Goal: Book appointment/travel/reservation

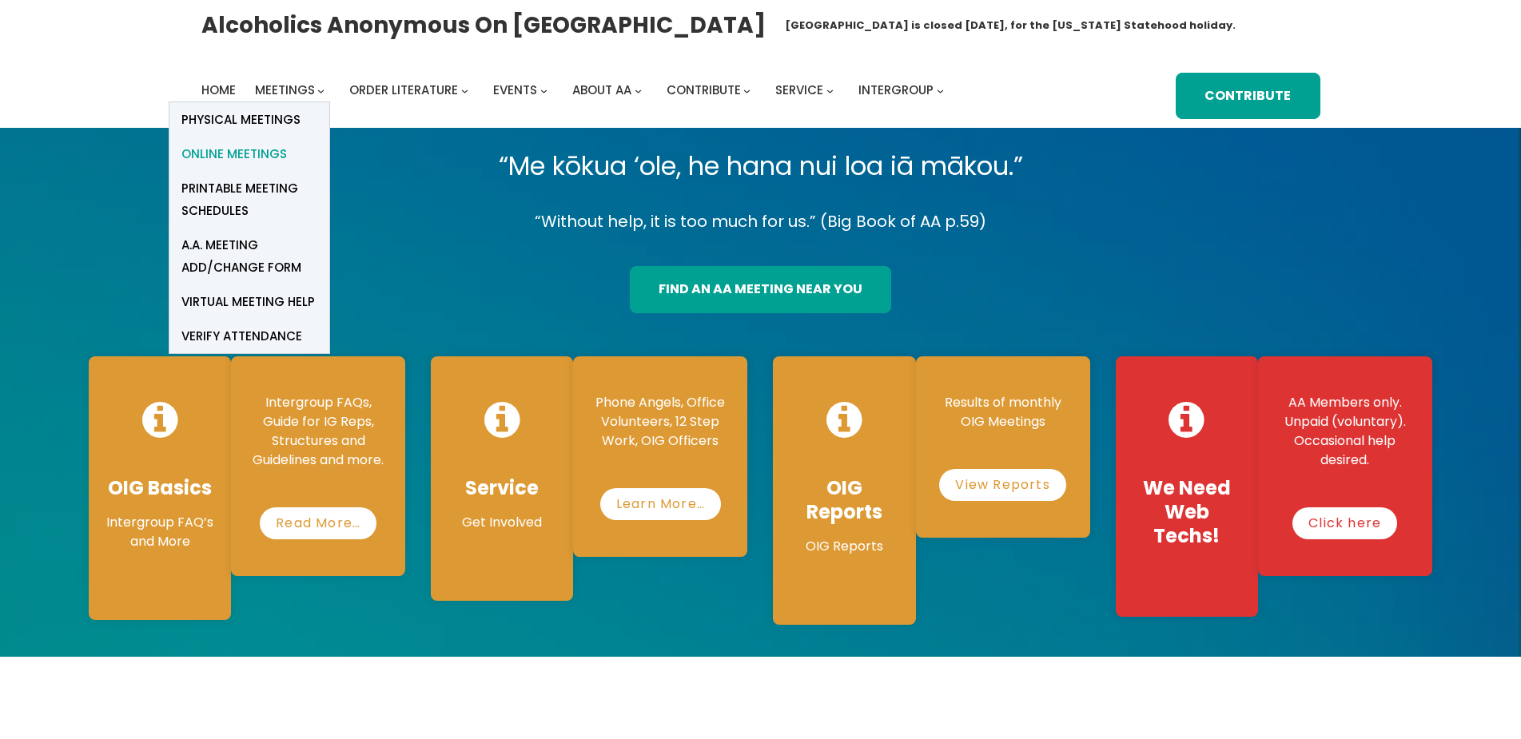
click at [241, 157] on span "Online Meetings" at bounding box center [234, 154] width 106 height 22
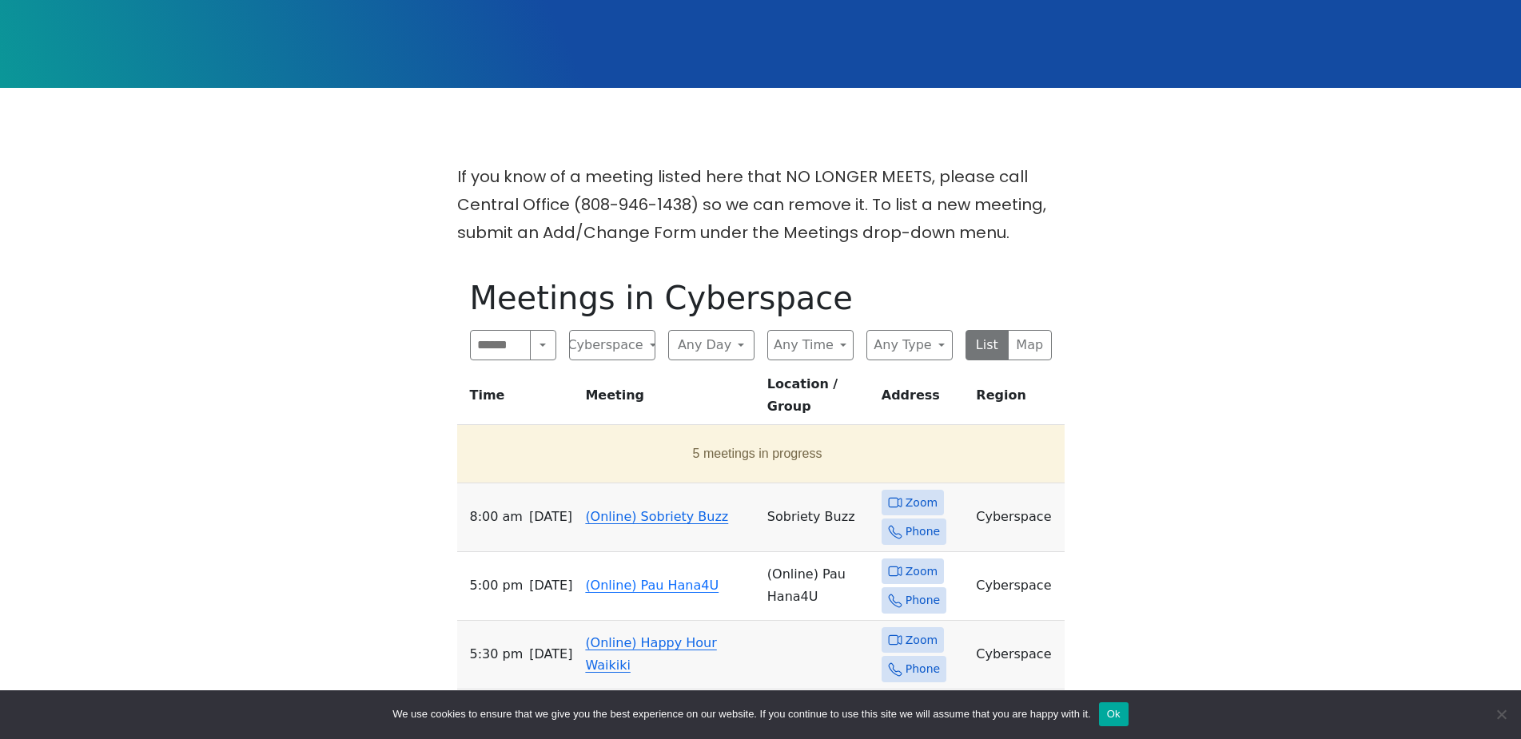
scroll to position [400, 0]
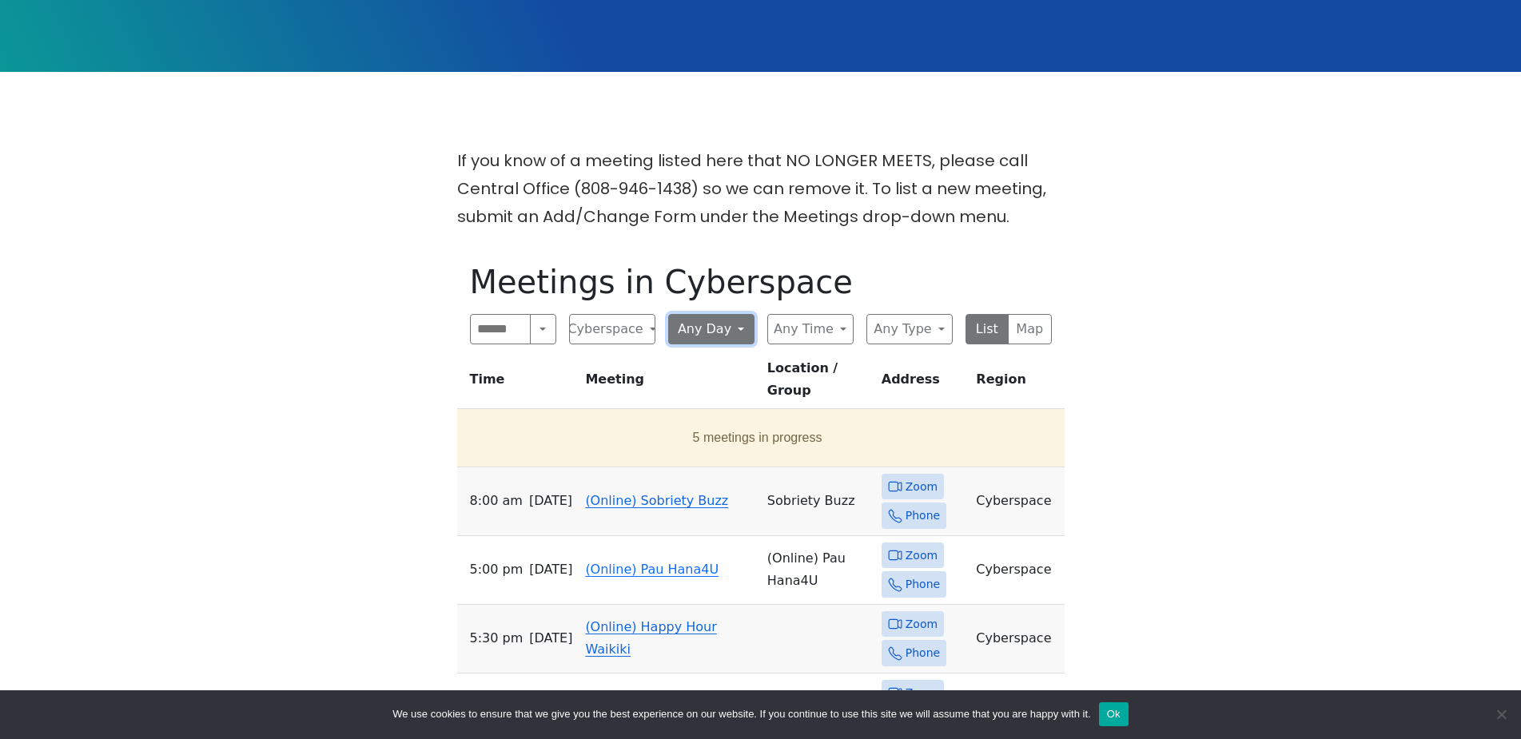
click at [709, 330] on button "Any Day" at bounding box center [711, 329] width 86 height 30
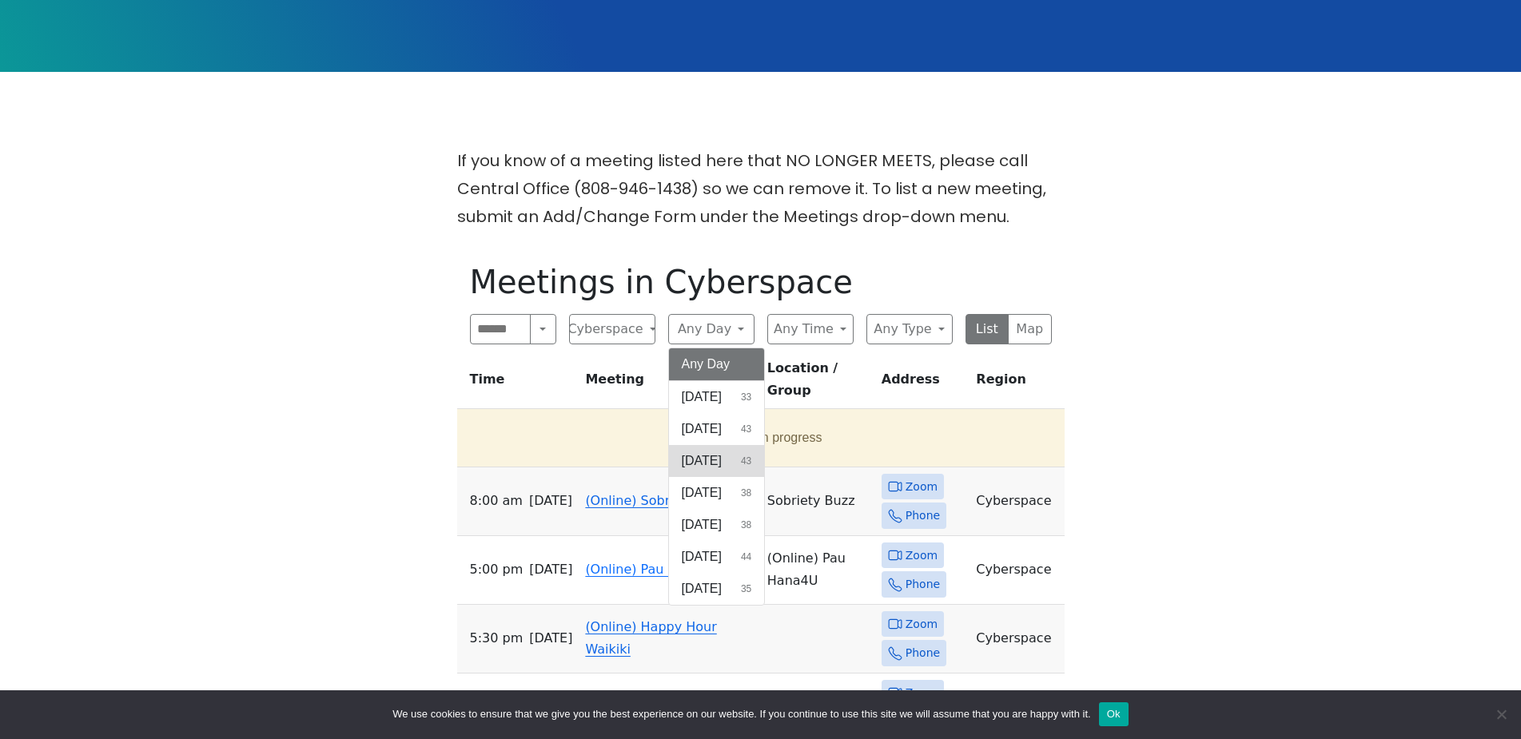
click at [722, 456] on span "Tuesday" at bounding box center [702, 461] width 40 height 19
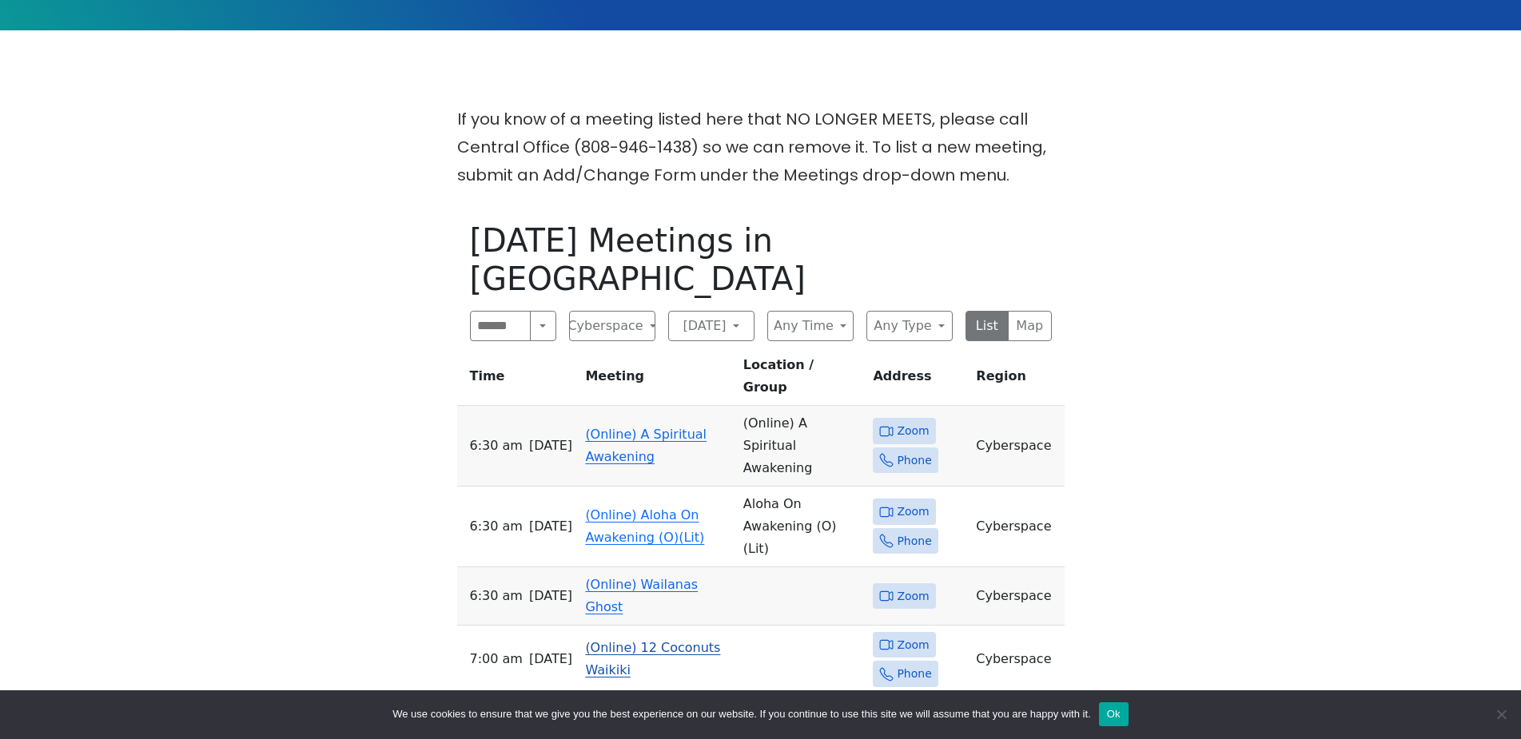
scroll to position [480, 0]
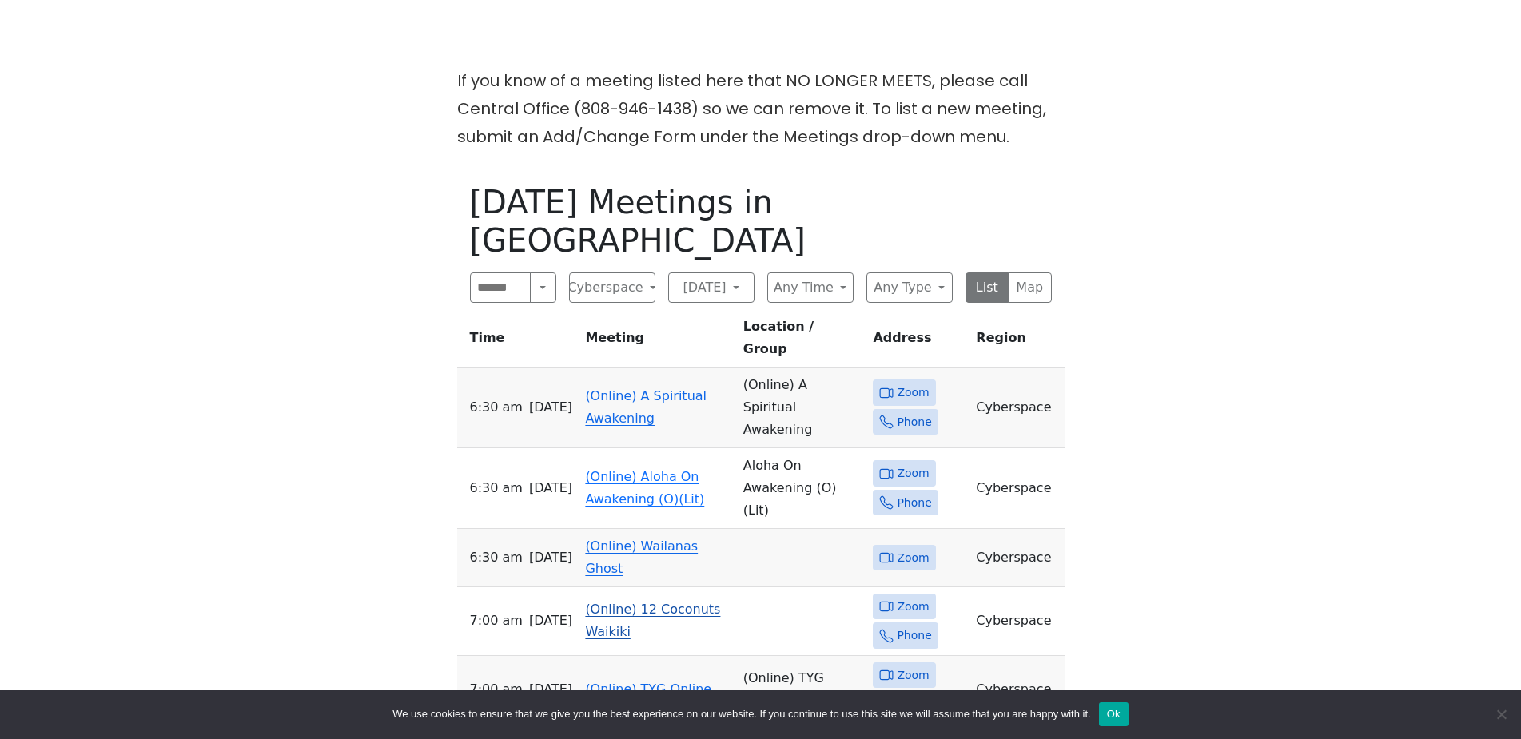
click at [917, 597] on span "Zoom" at bounding box center [913, 607] width 32 height 20
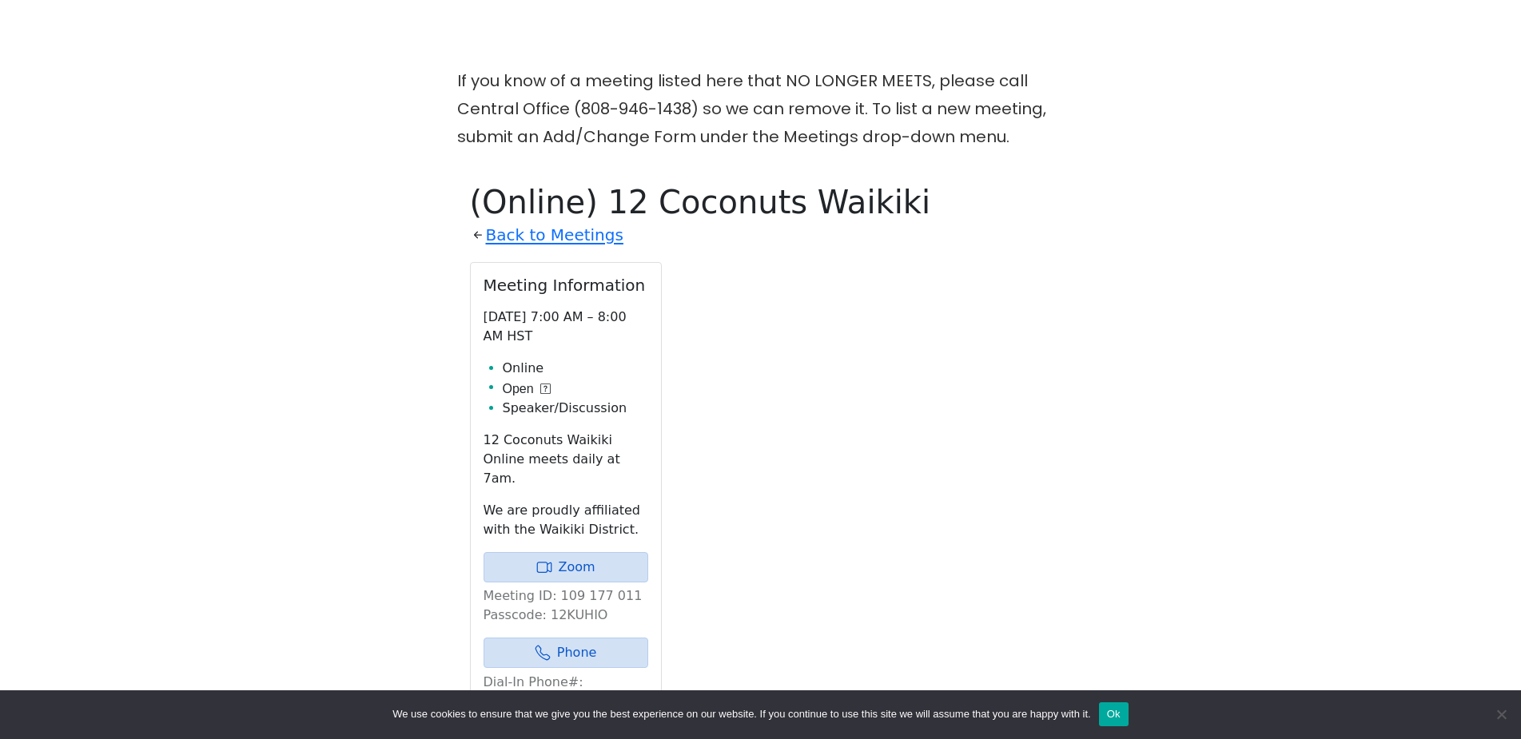
scroll to position [650, 0]
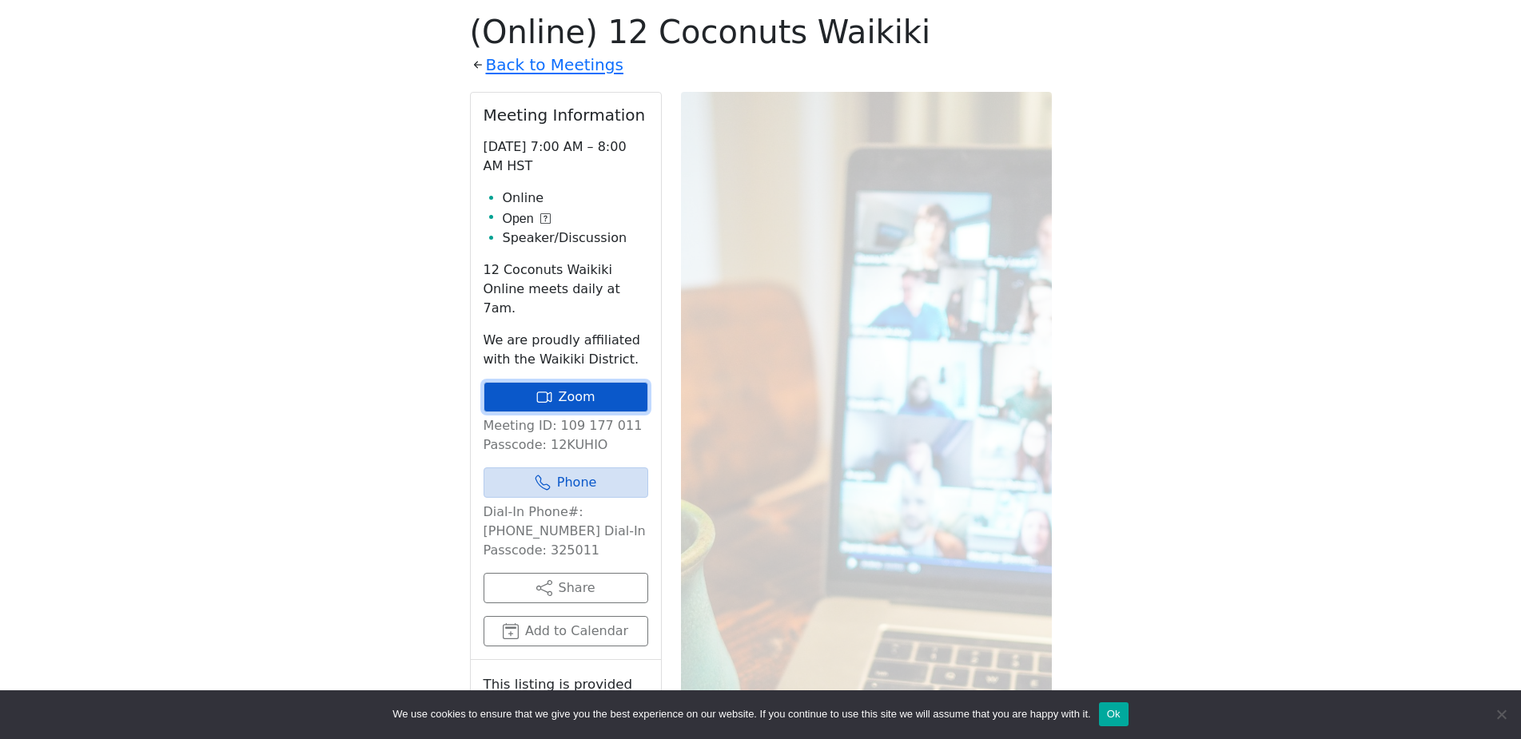
click at [573, 383] on link "Zoom" at bounding box center [566, 397] width 165 height 30
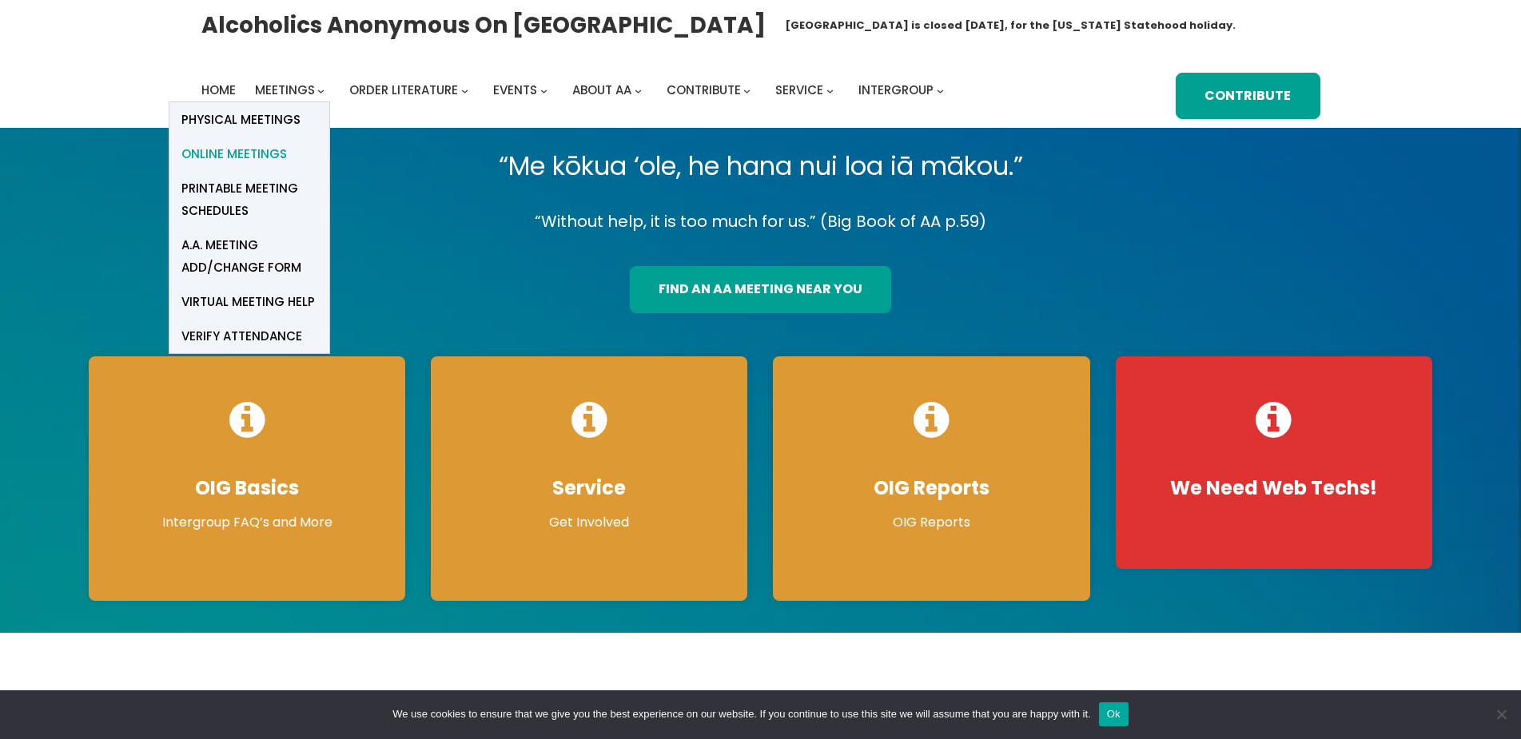
click at [257, 156] on span "Online Meetings" at bounding box center [234, 154] width 106 height 22
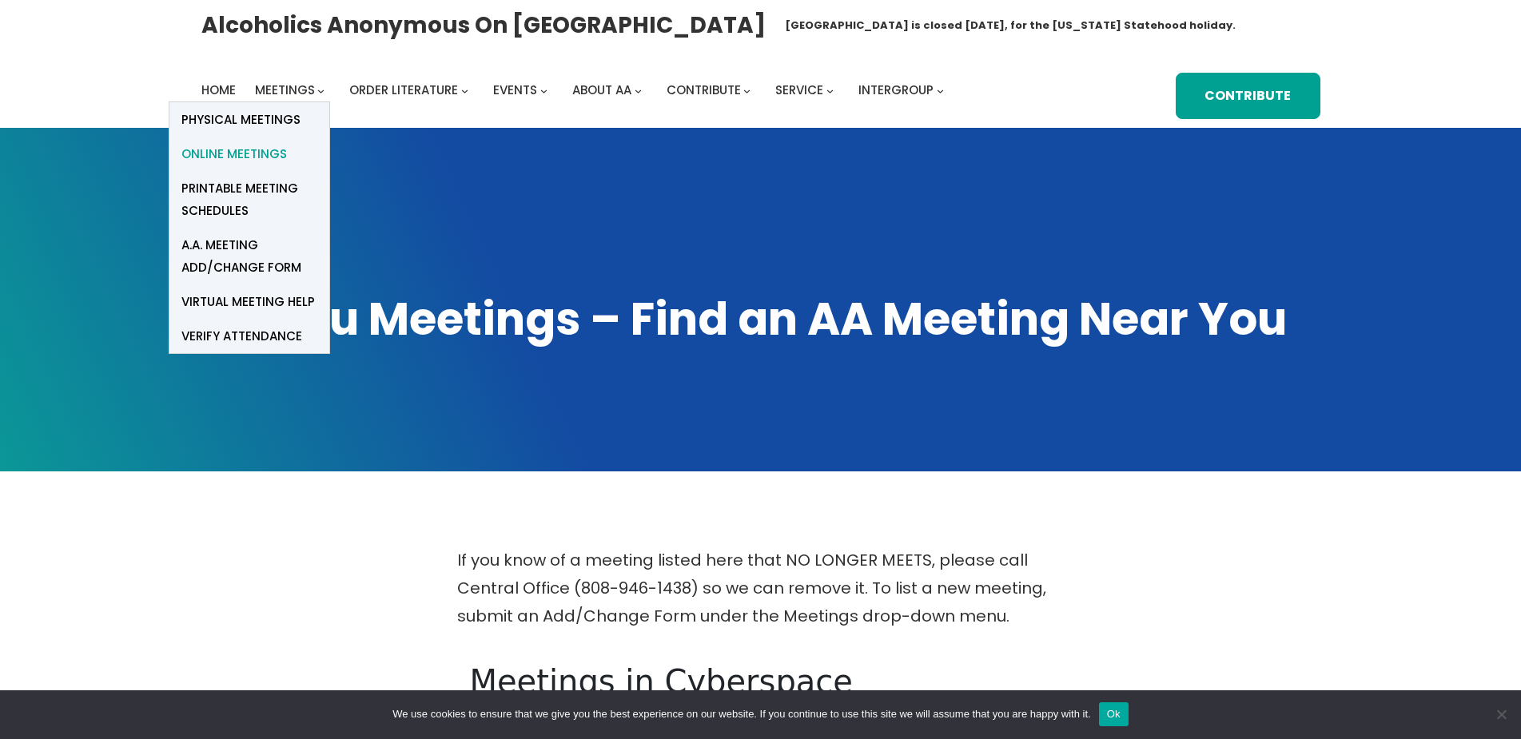
click at [252, 157] on span "Online Meetings" at bounding box center [234, 154] width 106 height 22
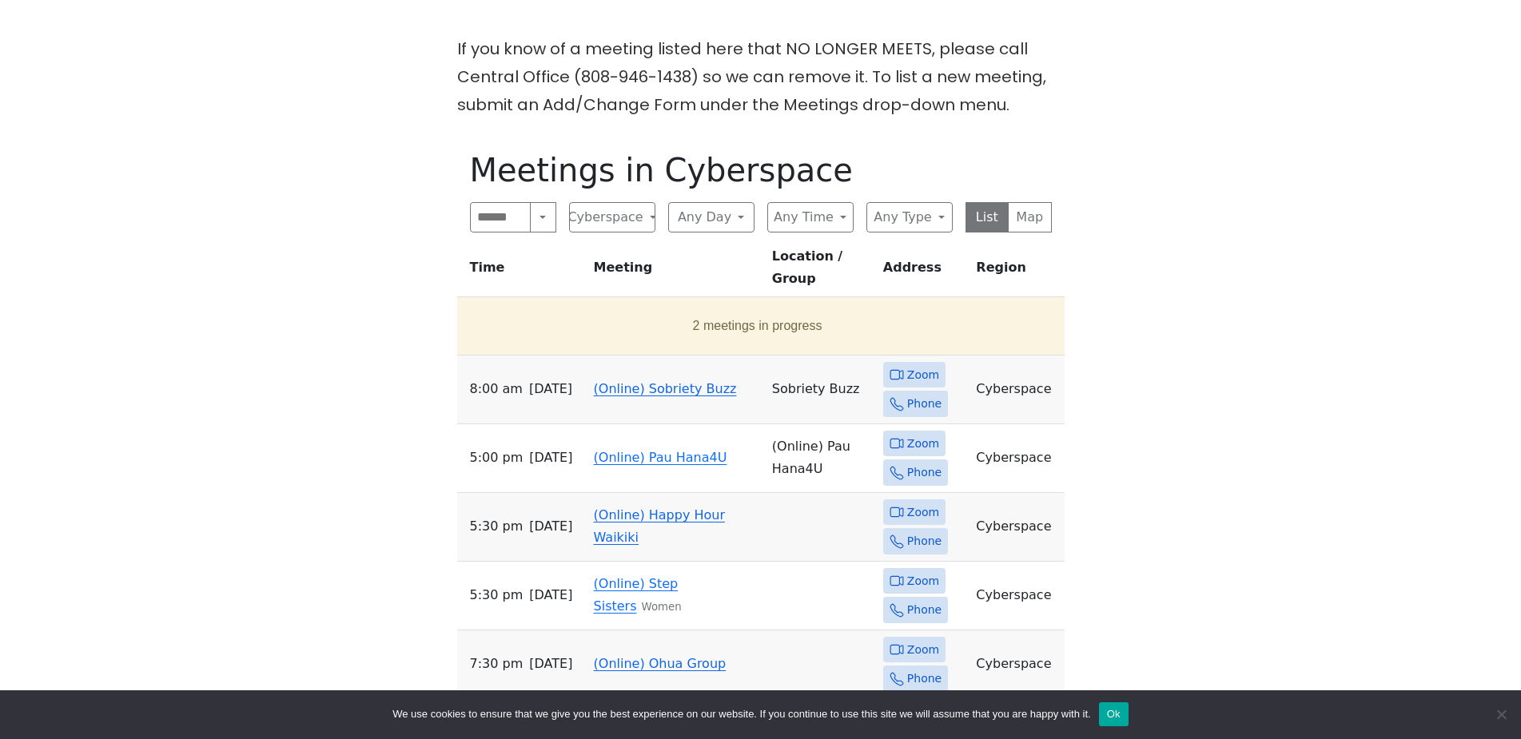
scroll to position [639, 0]
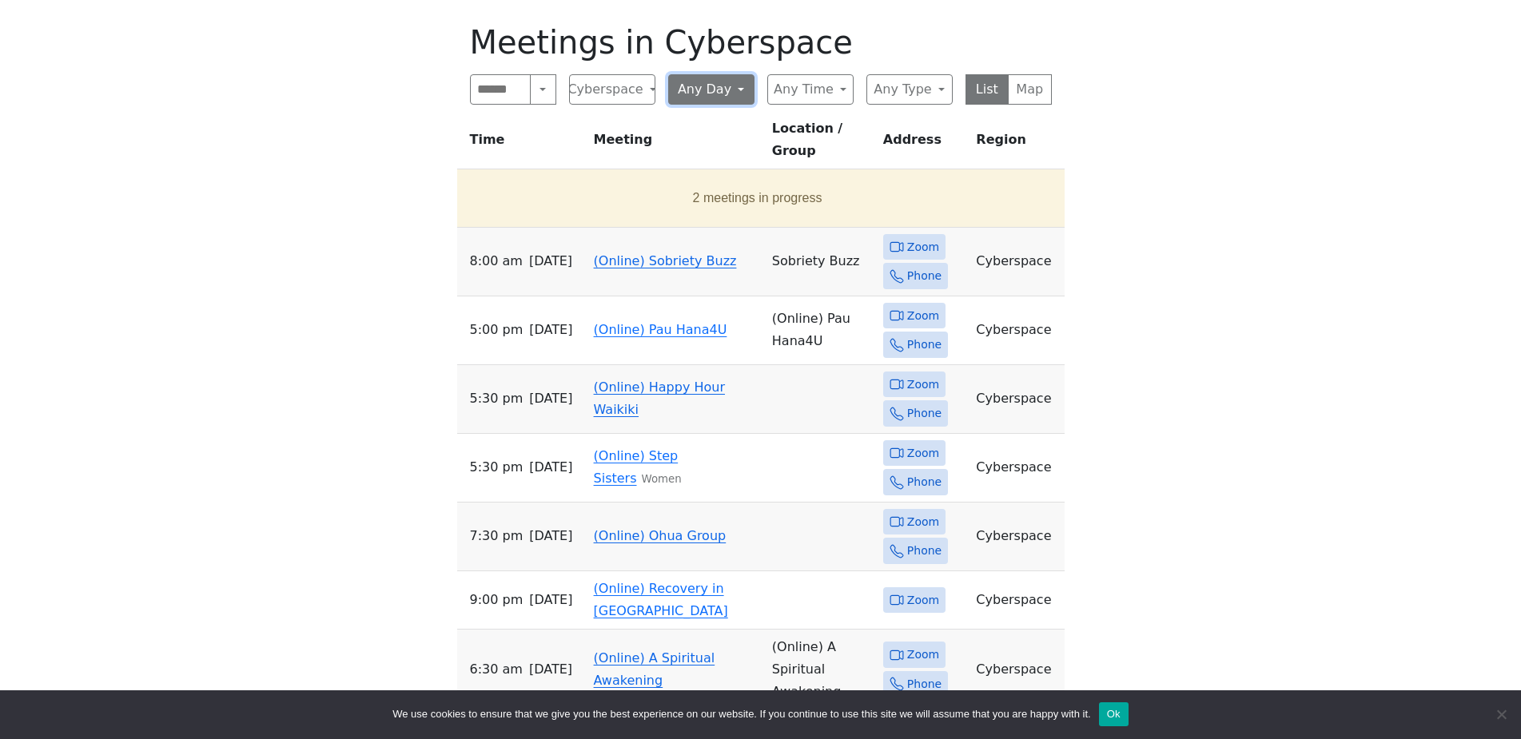
click at [731, 92] on button "Any Day" at bounding box center [711, 89] width 86 height 30
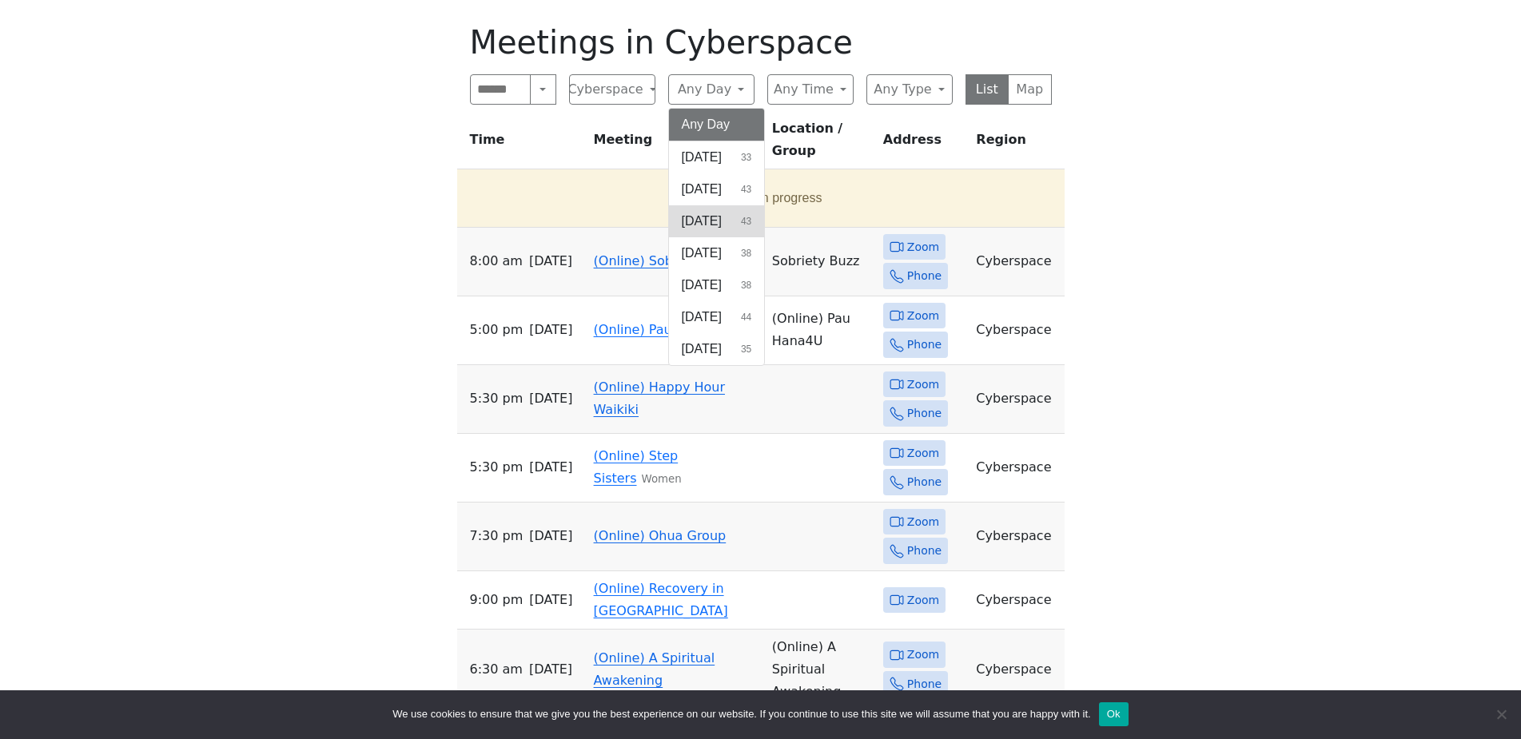
click at [722, 217] on span "[DATE]" at bounding box center [702, 221] width 40 height 19
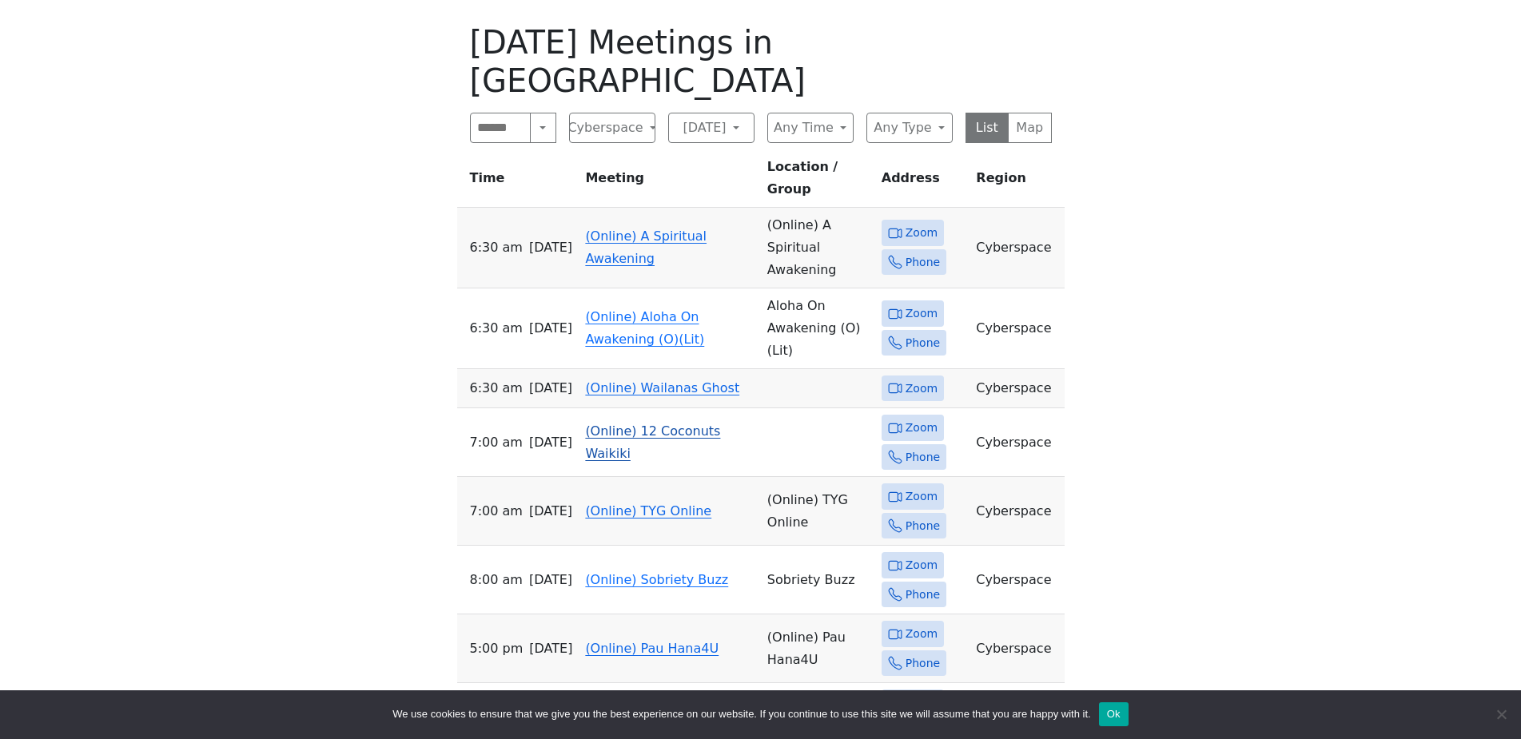
click at [910, 418] on span "Zoom" at bounding box center [922, 428] width 32 height 20
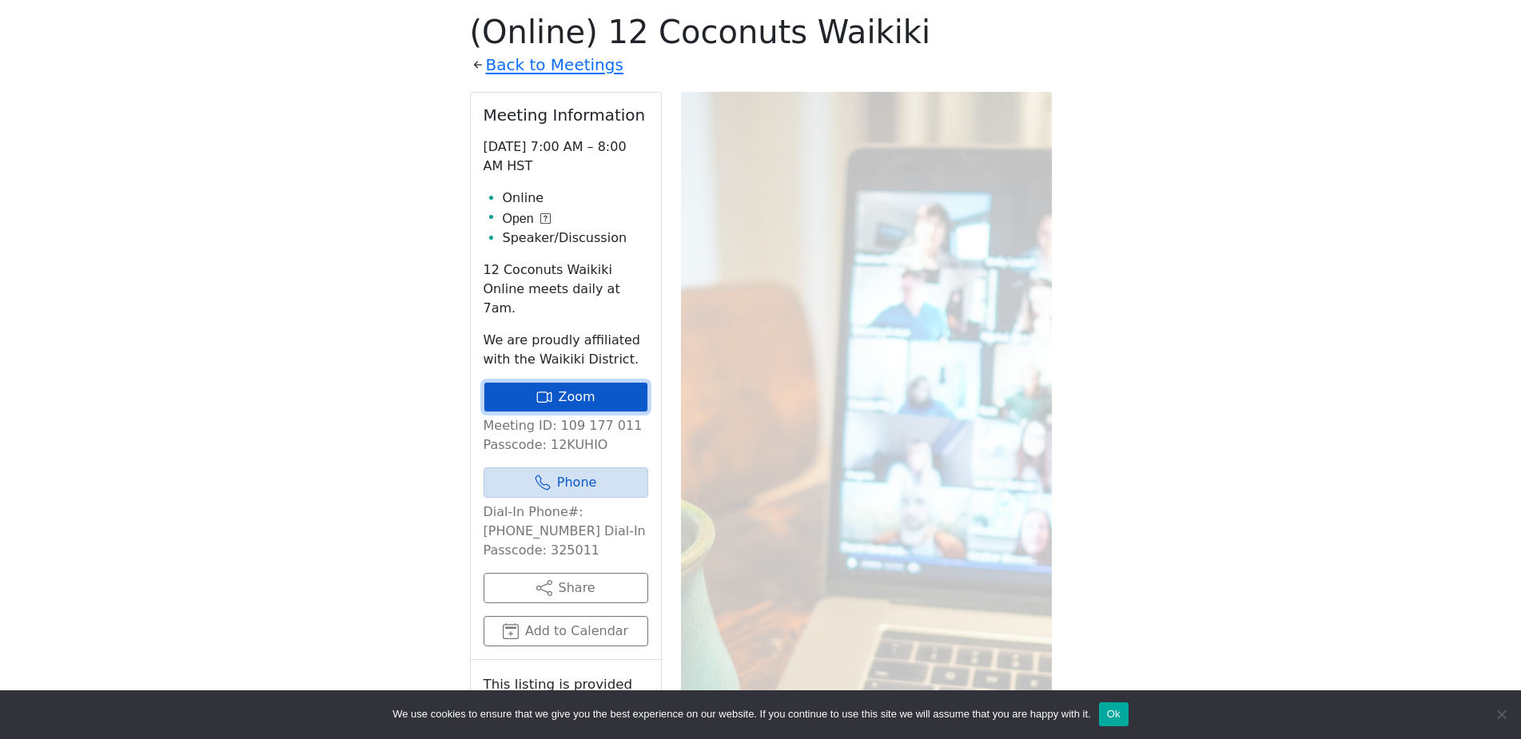
click at [635, 382] on link "Zoom" at bounding box center [566, 397] width 165 height 30
